Goal: Information Seeking & Learning: Find specific fact

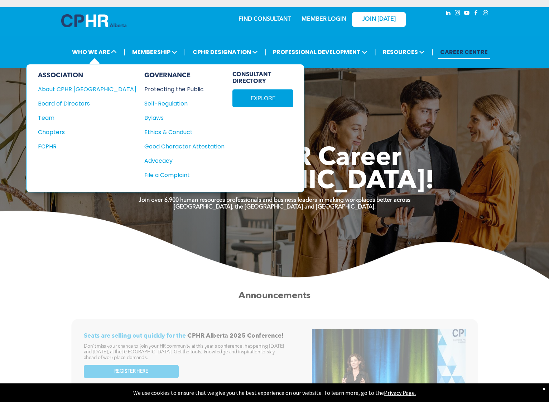
click at [144, 86] on div "Protecting the Public" at bounding box center [180, 89] width 72 height 9
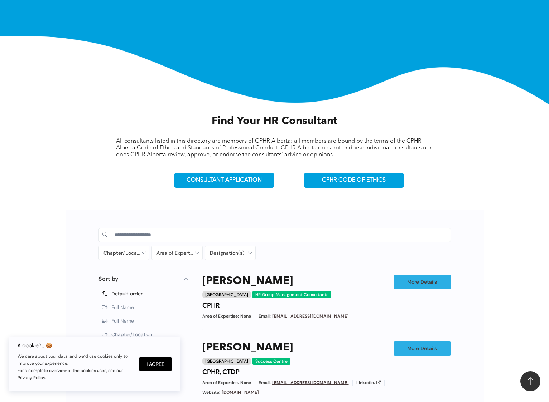
scroll to position [143, 0]
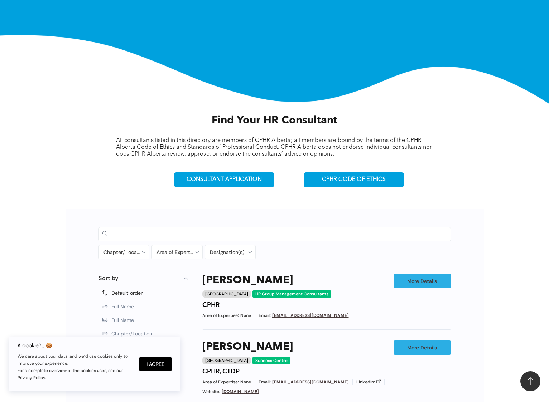
click at [283, 227] on div at bounding box center [274, 234] width 344 height 14
click at [229, 229] on input at bounding box center [281, 234] width 332 height 11
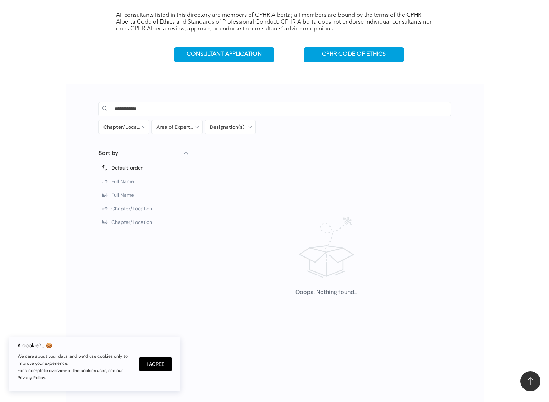
scroll to position [322, 0]
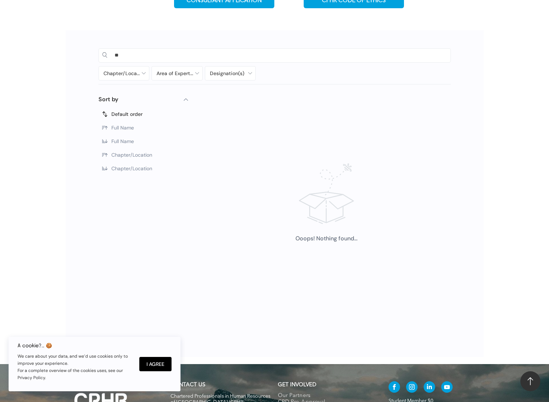
type input "*"
